Goal: Information Seeking & Learning: Learn about a topic

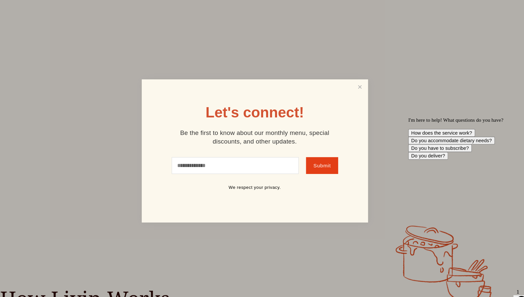
scroll to position [41, 0]
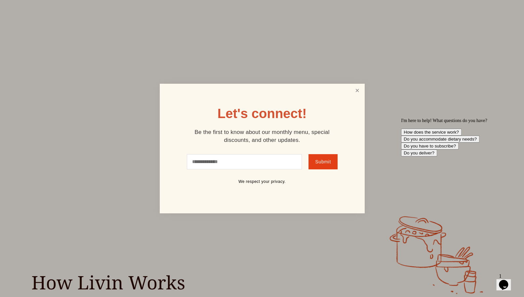
click at [355, 85] on link "Close" at bounding box center [357, 91] width 13 height 12
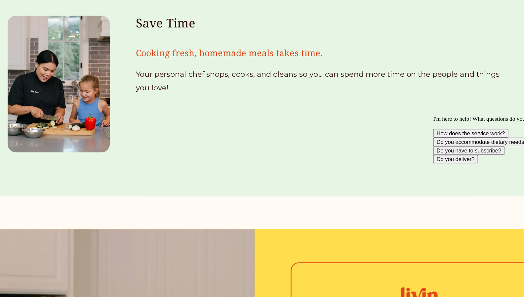
scroll to position [787, 0]
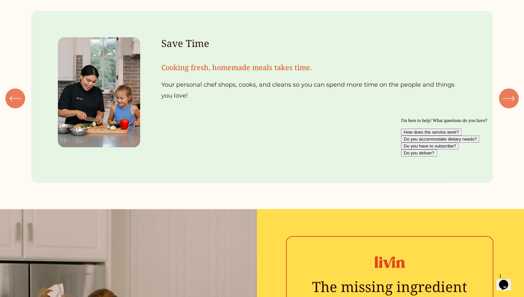
click at [515, 109] on div "\a \a \a Next\a \a" at bounding box center [509, 99] width 20 height 20
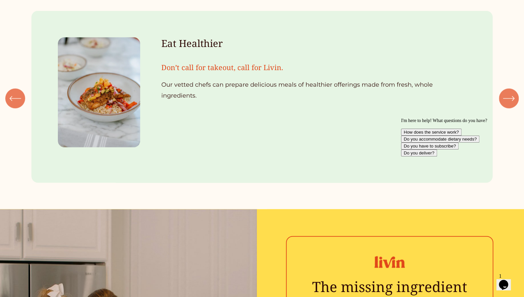
click at [515, 109] on div "\a \a \a Next\a \a" at bounding box center [509, 99] width 20 height 20
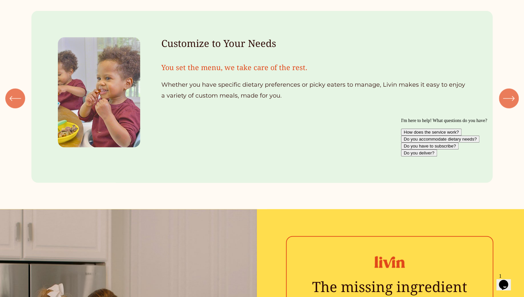
click at [515, 109] on div "\a \a \a Next\a \a" at bounding box center [509, 99] width 20 height 20
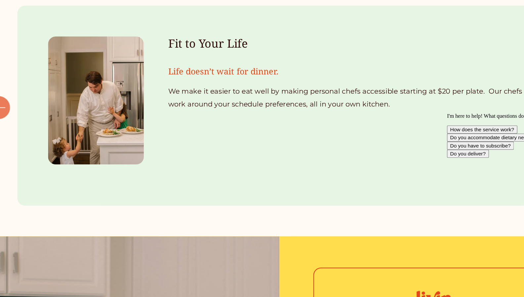
scroll to position [772, 0]
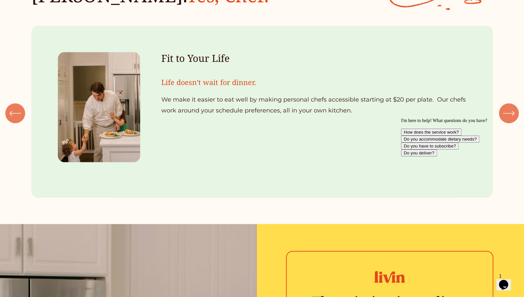
click at [515, 119] on div "I'm here to help! What questions do you have? How does the service work? Do you…" at bounding box center [460, 137] width 119 height 38
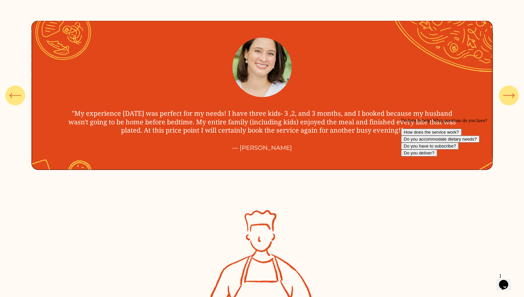
scroll to position [2488, 0]
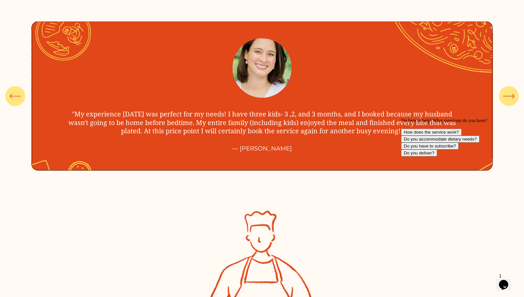
click at [513, 102] on icon "\a \a \a Next\a \a" at bounding box center [509, 96] width 12 height 12
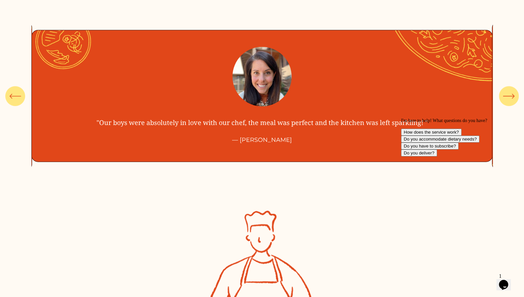
click at [510, 102] on icon "\a \a \a Next\a \a" at bounding box center [509, 96] width 12 height 12
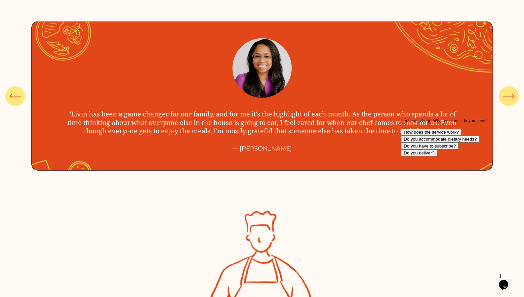
click at [510, 102] on icon "\a \a \a Next\a \a" at bounding box center [509, 96] width 12 height 12
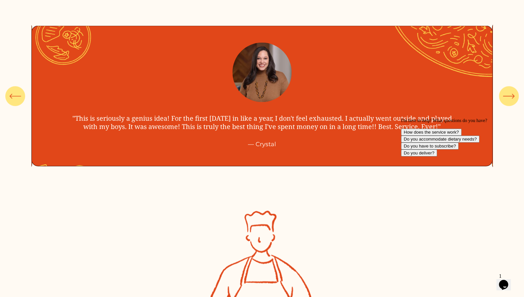
click at [508, 102] on icon "\a \a \a Next\a \a" at bounding box center [509, 96] width 12 height 12
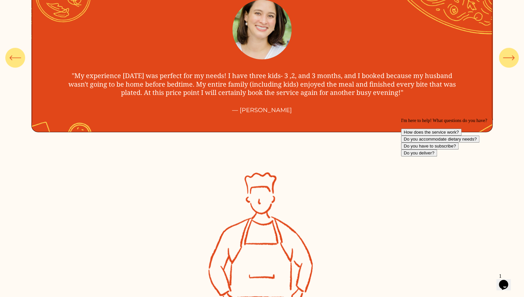
scroll to position [2506, 0]
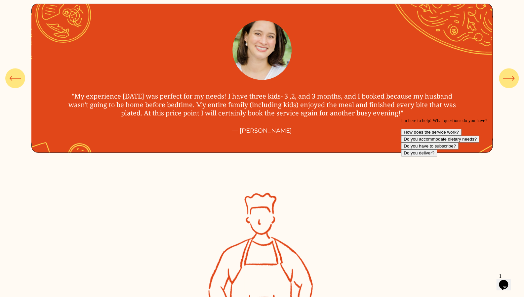
click at [510, 88] on div "\a \a \a Next\a \a" at bounding box center [509, 78] width 20 height 20
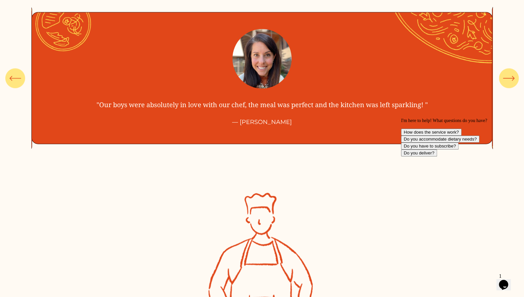
click at [510, 88] on div "\a \a \a Next\a \a" at bounding box center [509, 78] width 20 height 20
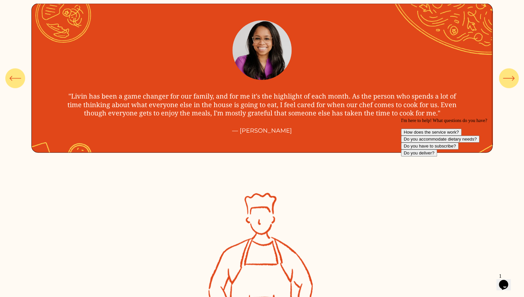
click at [510, 88] on div "\a \a \a Next\a \a" at bounding box center [509, 78] width 20 height 20
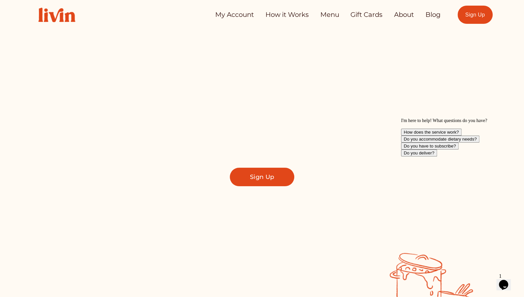
scroll to position [0, 0]
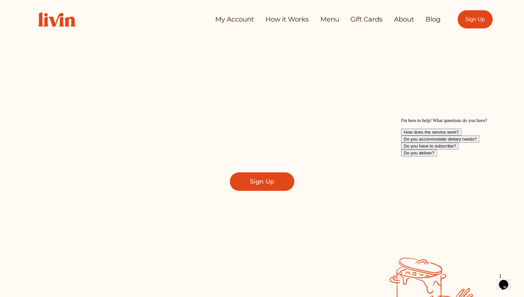
click at [293, 21] on link "How it Works" at bounding box center [287, 19] width 43 height 13
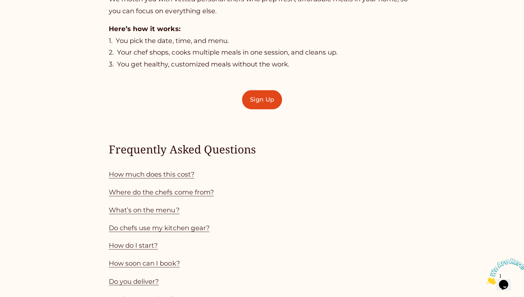
scroll to position [508, 0]
click at [173, 178] on link "How much does this cost?" at bounding box center [151, 174] width 85 height 8
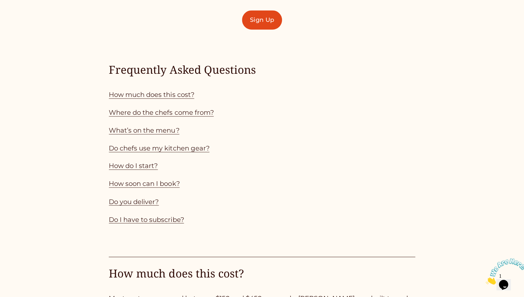
scroll to position [587, 0]
click at [172, 116] on link "Where do the chefs come from?" at bounding box center [161, 113] width 105 height 8
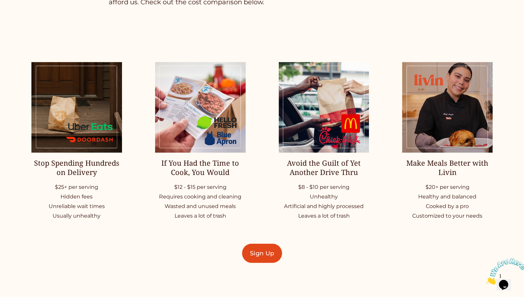
scroll to position [891, 0]
